Goal: Check status: Check status

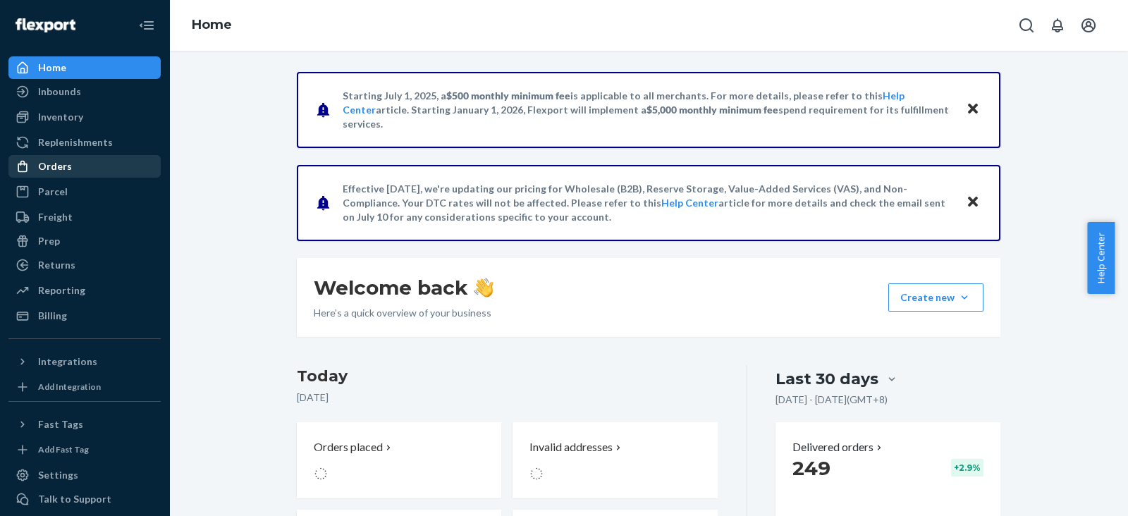
click at [75, 169] on div "Orders" at bounding box center [84, 166] width 149 height 20
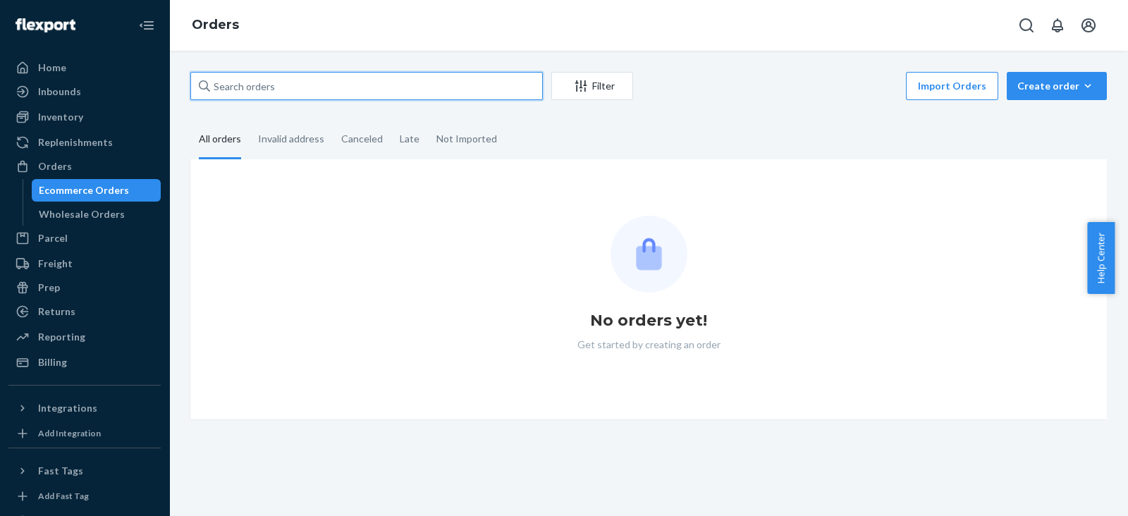
click at [233, 78] on input "text" at bounding box center [366, 86] width 352 height 28
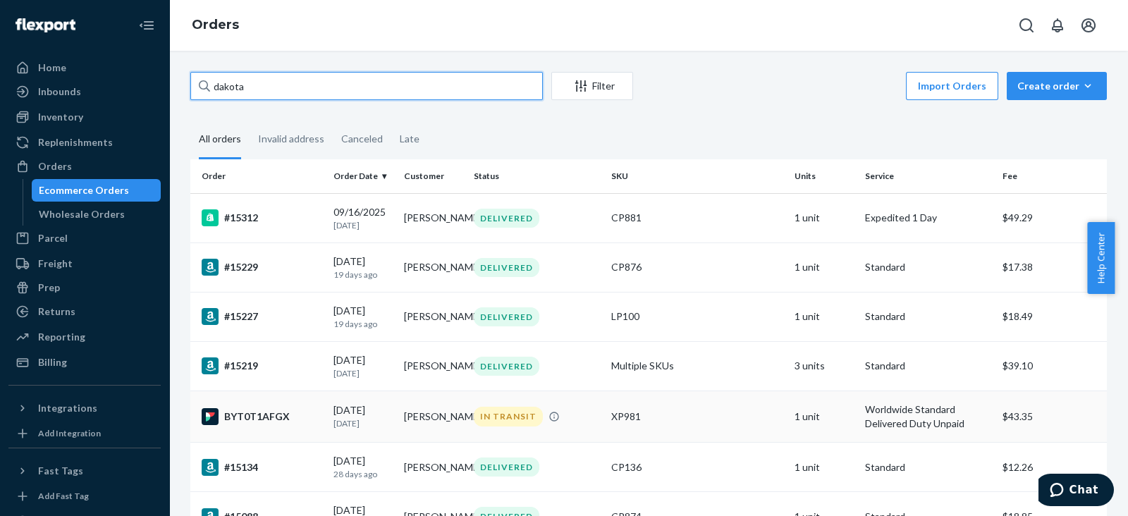
type input "dakota"
click at [262, 421] on div "BYT0T1AFGX" at bounding box center [262, 416] width 121 height 17
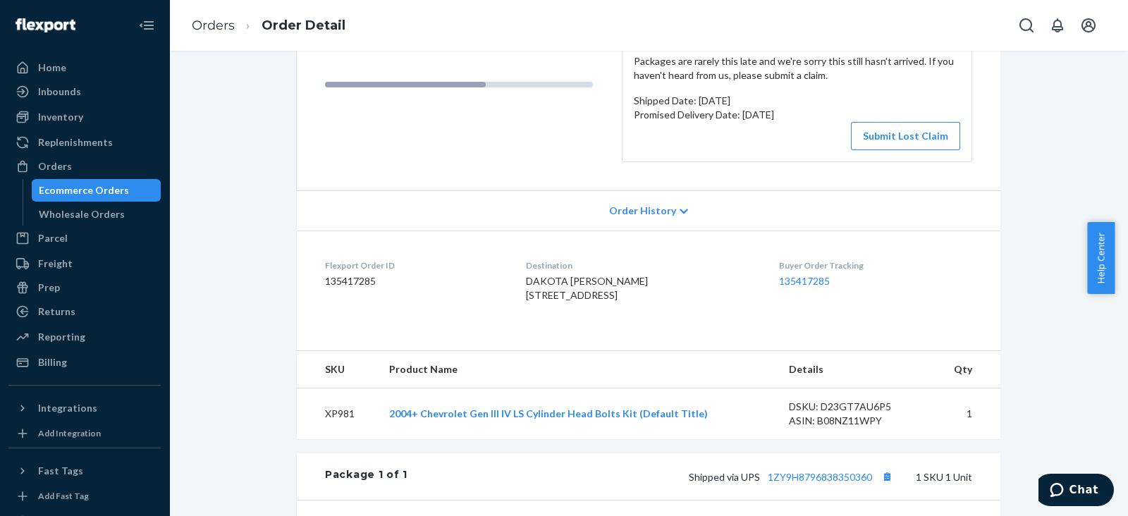
scroll to position [204, 0]
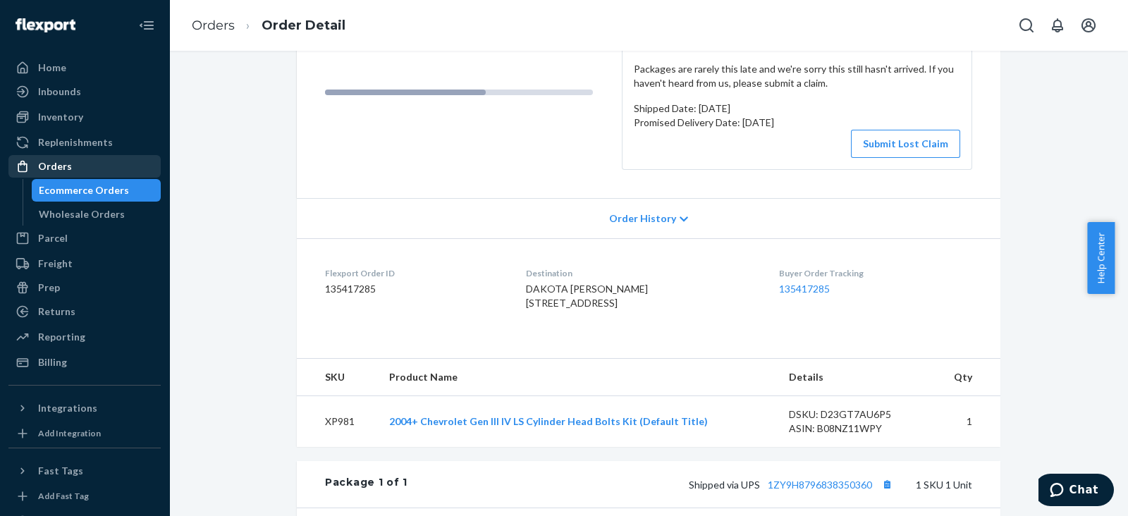
click at [77, 167] on div "Orders" at bounding box center [84, 166] width 149 height 20
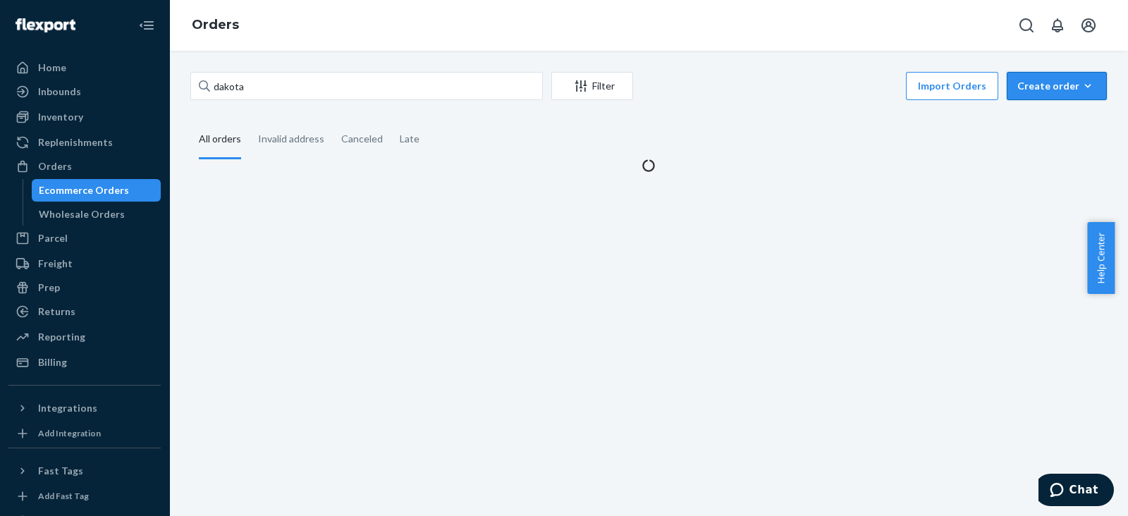
click at [1027, 83] on div "Create order" at bounding box center [1056, 86] width 79 height 14
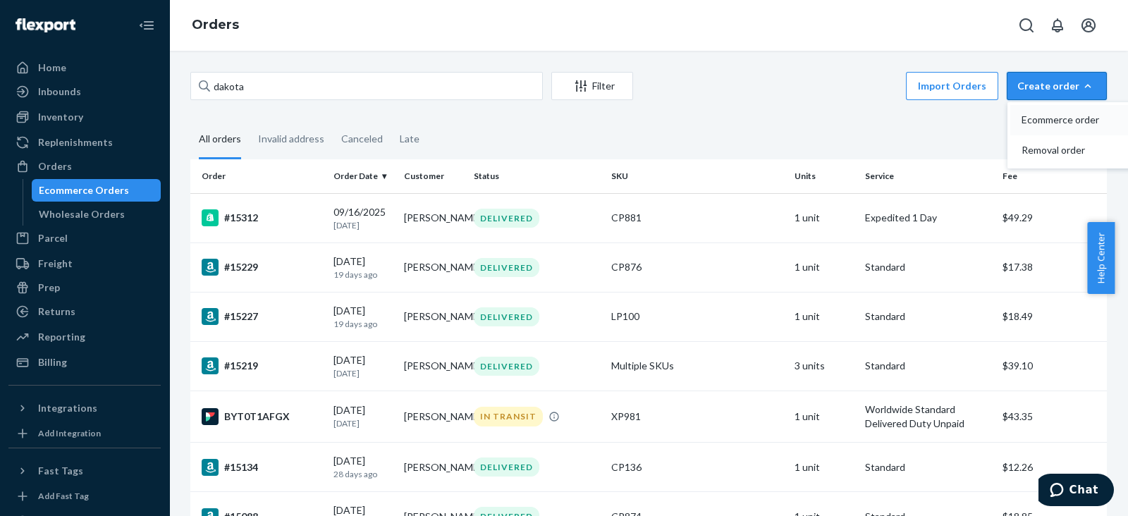
click at [1039, 118] on span "Ecommerce order" at bounding box center [1064, 120] width 87 height 10
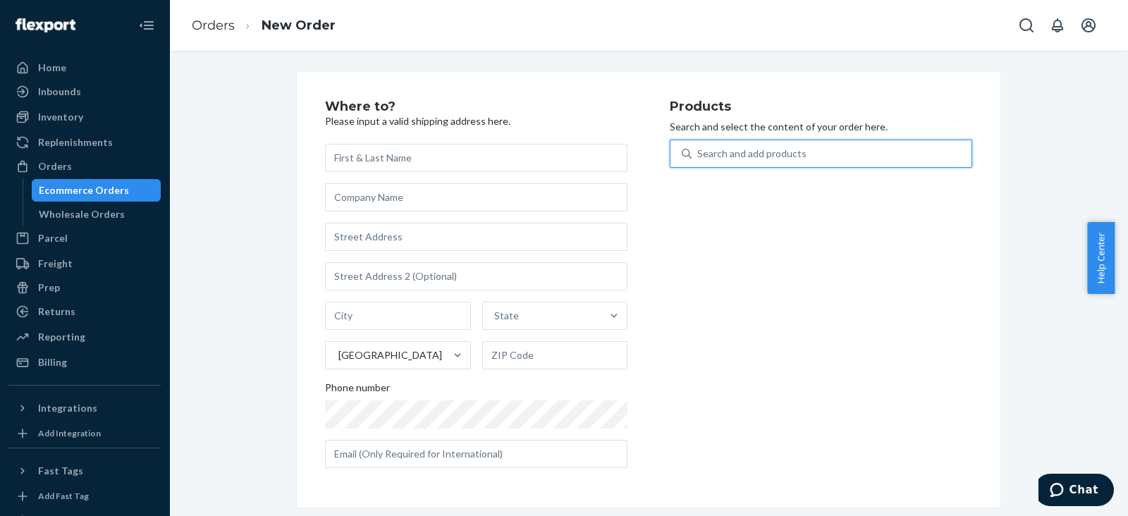
click at [724, 149] on div "Search and add products" at bounding box center [751, 154] width 109 height 14
click at [698, 149] on input "0 results available. Use Up and Down to choose options, press Enter to select t…" at bounding box center [697, 154] width 1 height 14
type input "VC100"
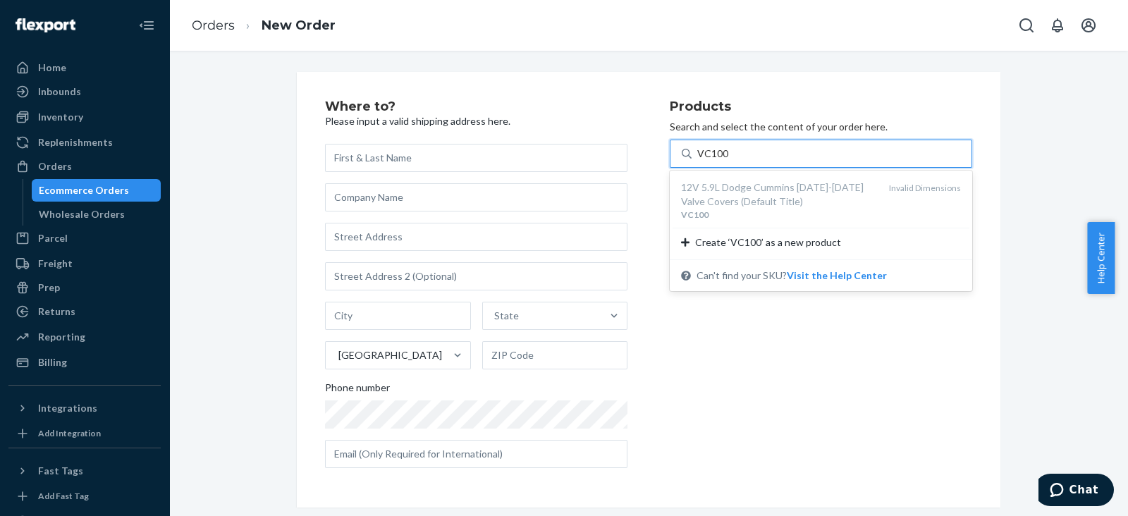
type input "VC100"
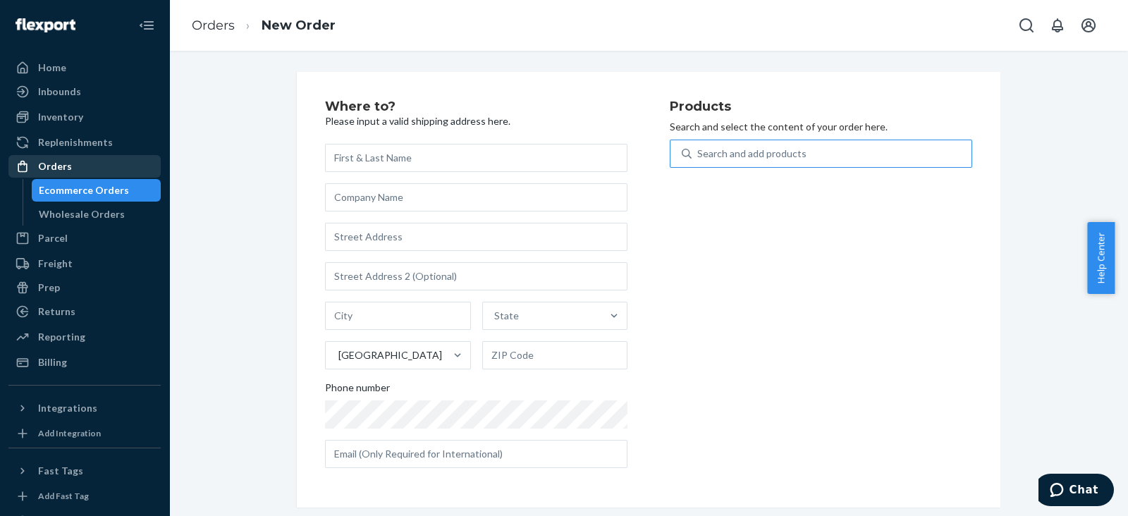
click at [37, 167] on div at bounding box center [27, 166] width 23 height 14
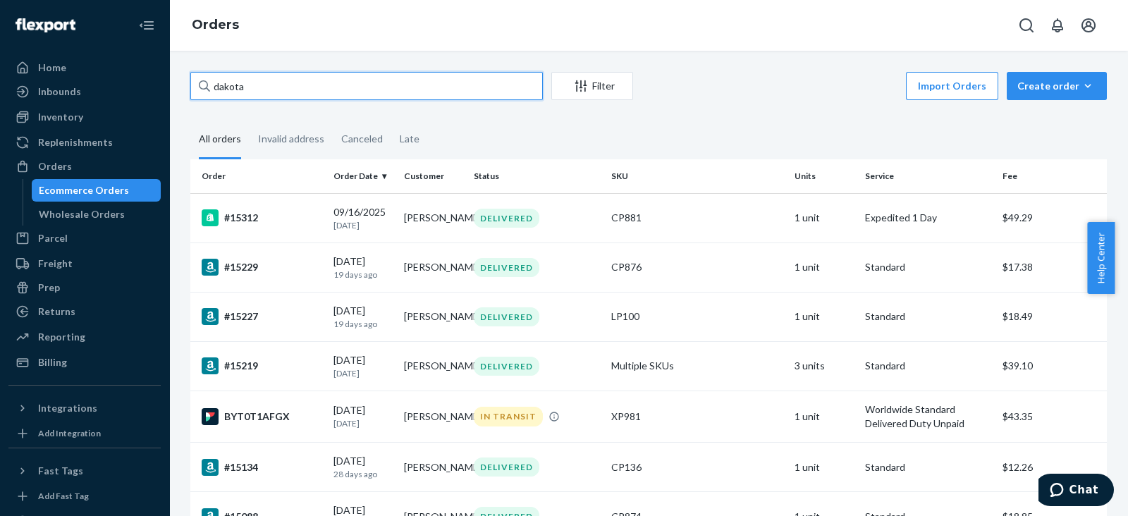
click at [261, 90] on input "dakota" at bounding box center [366, 86] width 352 height 28
paste input "#15349 Complete"
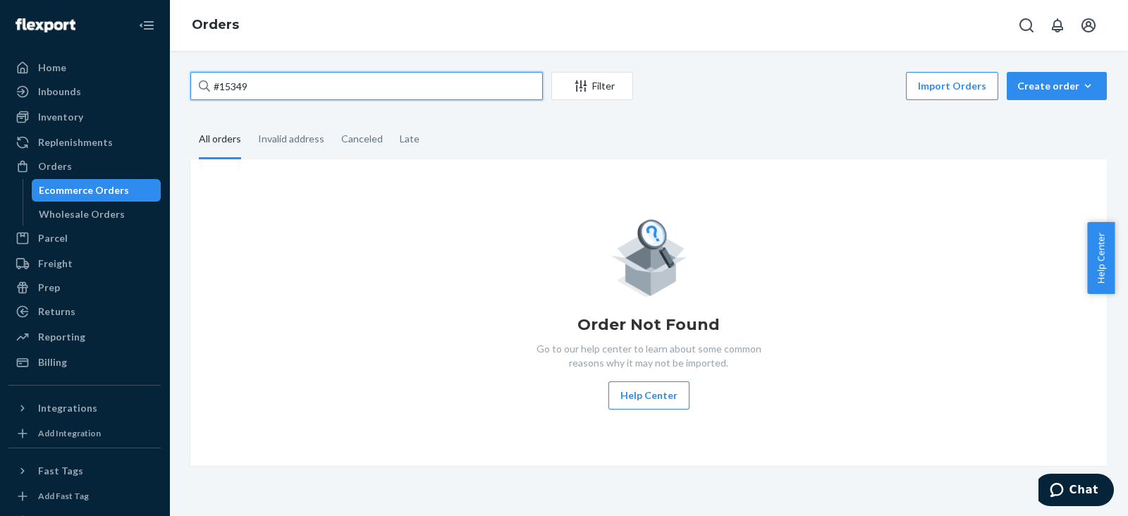
click at [219, 82] on input "#15349" at bounding box center [366, 86] width 352 height 28
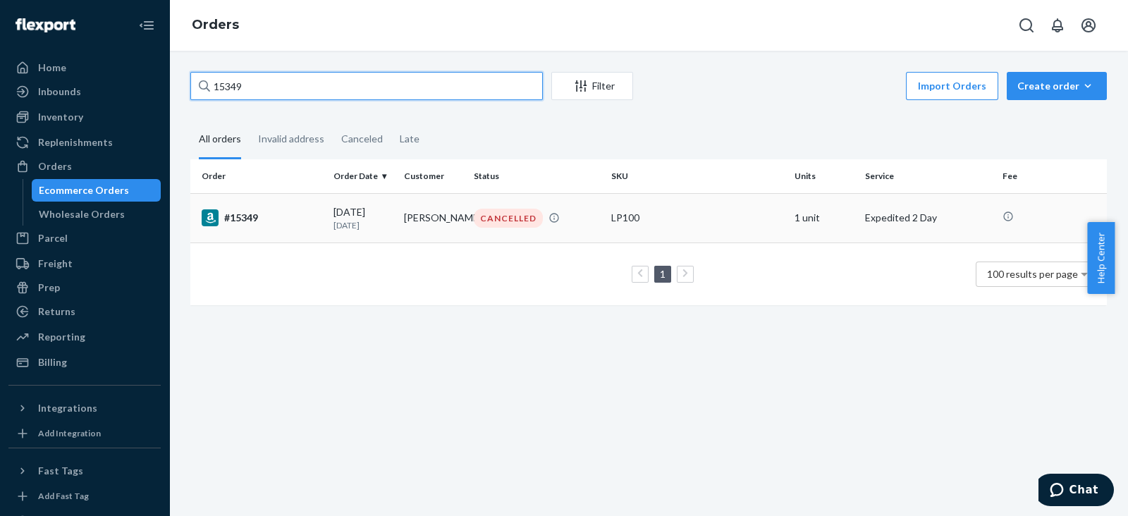
type input "15349"
click at [237, 214] on div "#15349" at bounding box center [262, 217] width 121 height 17
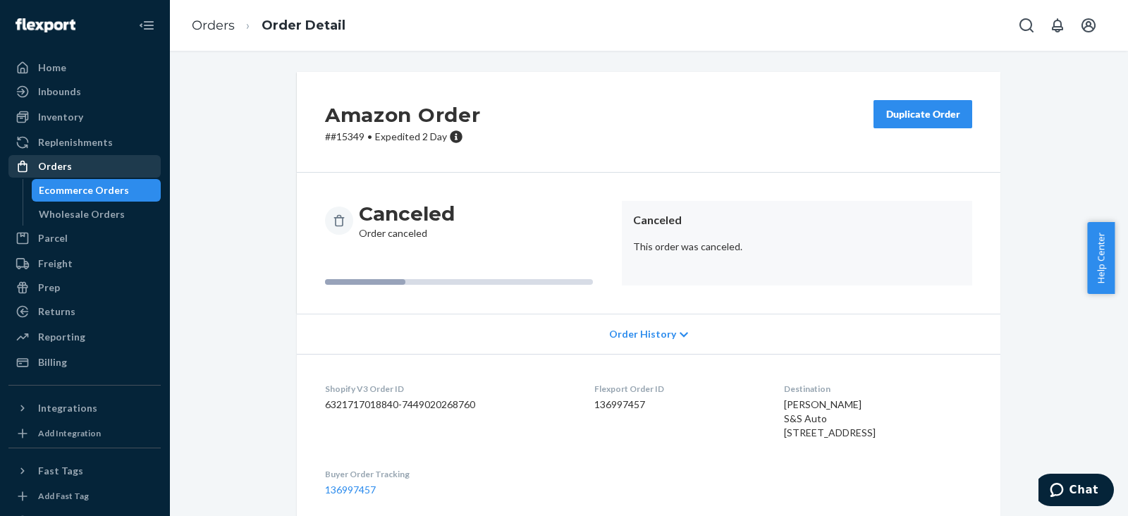
click at [60, 158] on div "Orders" at bounding box center [84, 166] width 149 height 20
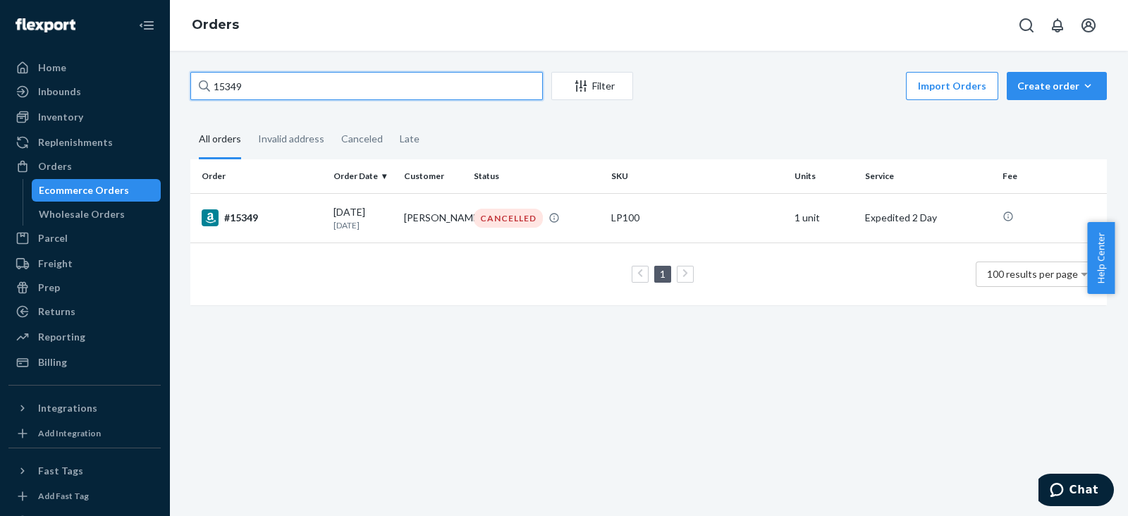
click at [296, 83] on input "15349" at bounding box center [366, 86] width 352 height 28
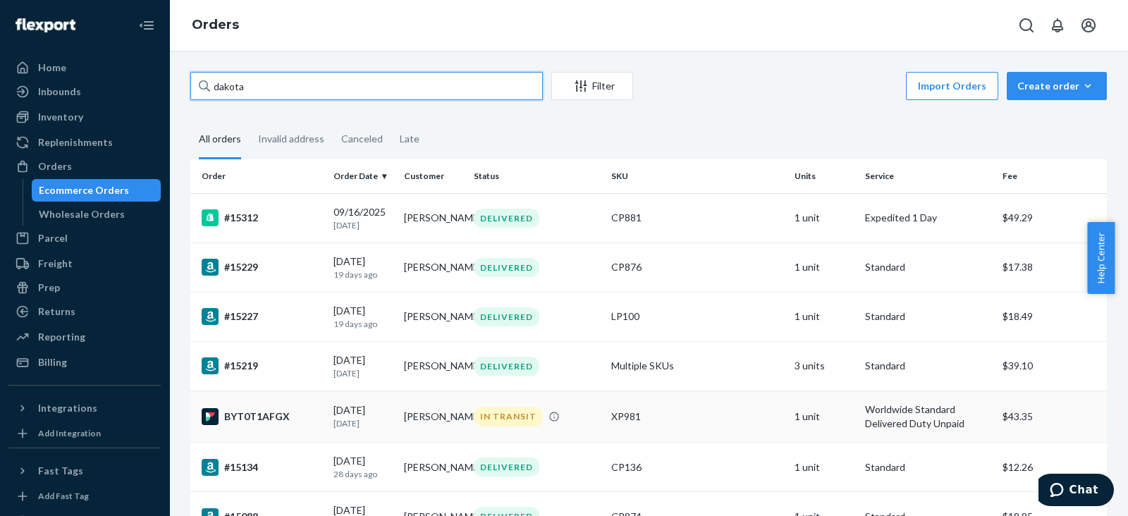
type input "dakota"
click at [258, 425] on div "BYT0T1AFGX" at bounding box center [262, 416] width 121 height 17
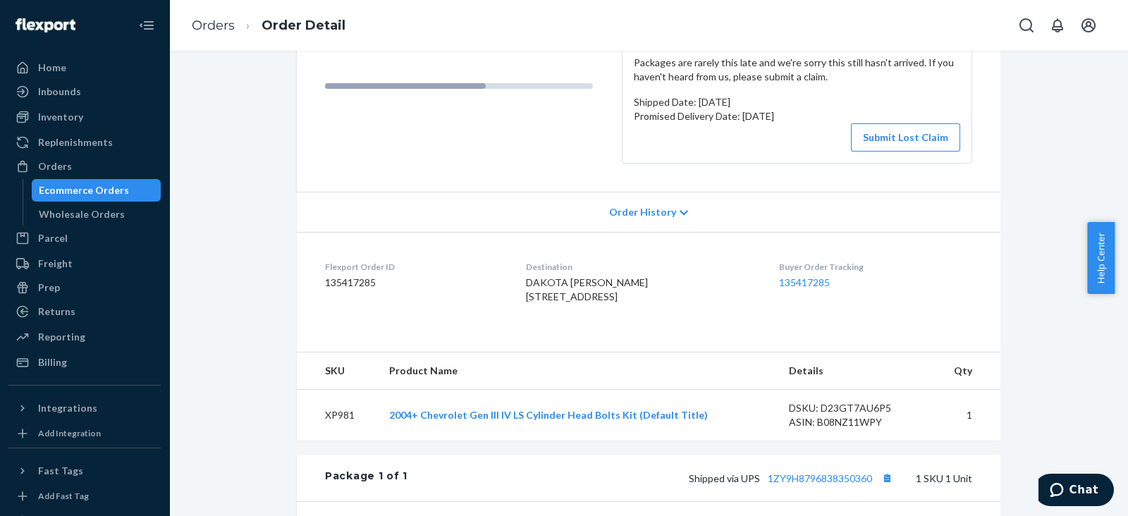
scroll to position [194, 0]
